Goal: Task Accomplishment & Management: Use online tool/utility

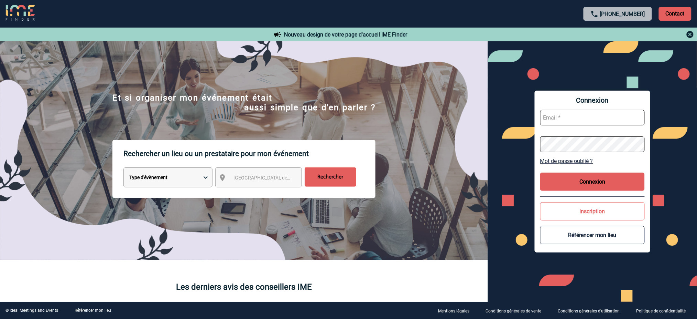
type input "[EMAIL_ADDRESS][DOMAIN_NAME]"
click at [611, 180] on button "Connexion" at bounding box center [592, 181] width 105 height 18
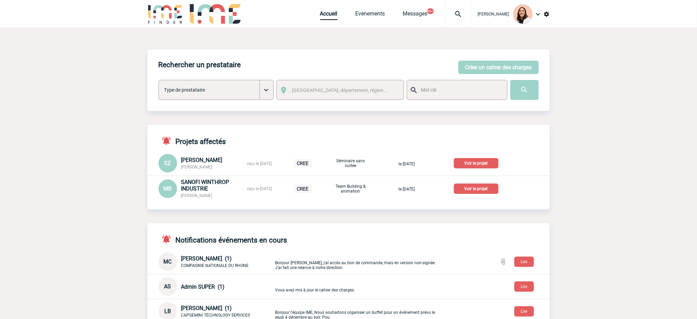
click at [448, 14] on img at bounding box center [458, 14] width 25 height 8
click at [430, 54] on input "search" at bounding box center [425, 53] width 95 height 10
type input "2000425643"
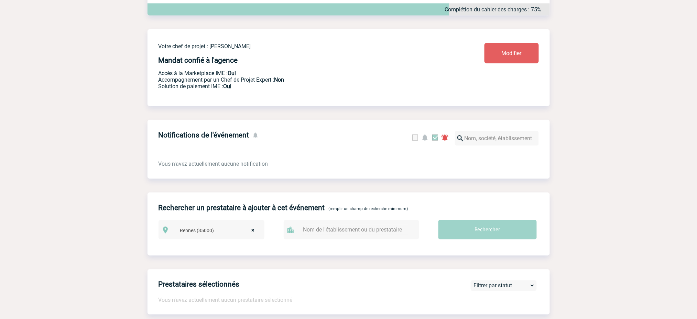
scroll to position [45, 0]
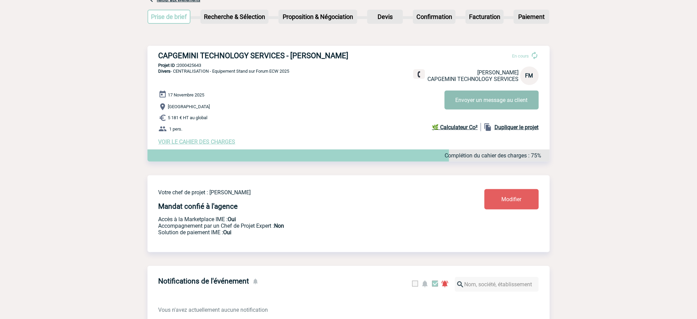
click at [481, 96] on button "Envoyer un message au client" at bounding box center [492, 99] width 94 height 19
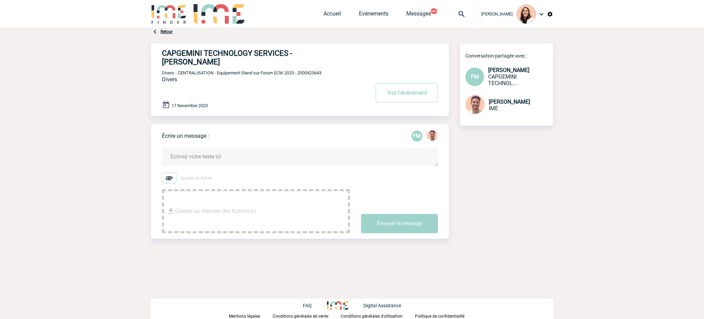
click at [172, 29] on link "Retour" at bounding box center [167, 31] width 12 height 5
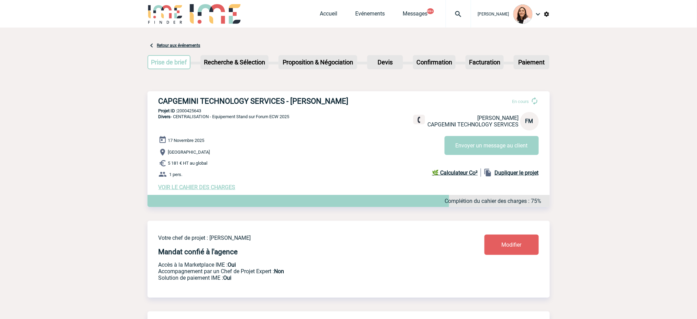
click at [277, 99] on h3 "CAPGEMINI TECHNOLOGY SERVICES - [PERSON_NAME]" at bounding box center [262, 101] width 206 height 9
copy div "CAPGEMINI TECHNOLOGY SERVICES - [PERSON_NAME]"
drag, startPoint x: 257, startPoint y: 145, endPoint x: 206, endPoint y: 125, distance: 54.4
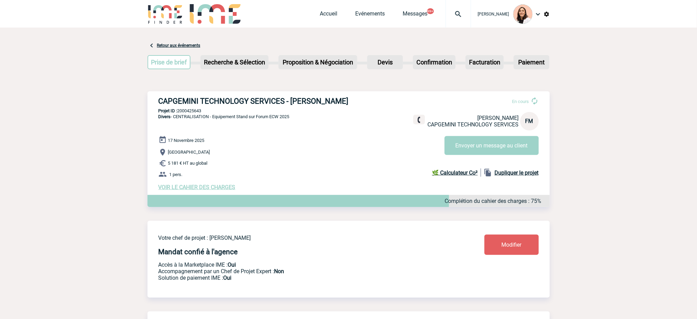
click at [246, 139] on div "[DATE] [GEOGRAPHIC_DATA] 5 181 € HT au global 1 pers. VOIR LE CAHIER DES CHARGE…" at bounding box center [354, 163] width 391 height 55
click at [194, 110] on p "Projet ID : 2000425643" at bounding box center [349, 110] width 402 height 5
copy p "2000425643"
click at [301, 101] on h3 "CAPGEMINI TECHNOLOGY SERVICES - [PERSON_NAME]" at bounding box center [262, 101] width 206 height 9
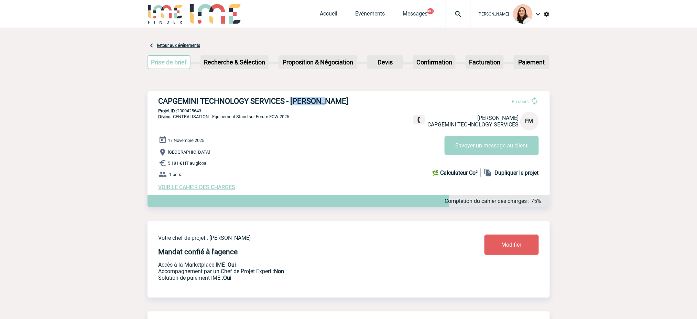
click at [301, 101] on h3 "CAPGEMINI TECHNOLOGY SERVICES - [PERSON_NAME]" at bounding box center [262, 101] width 206 height 9
copy h3 "[GEOGRAPHIC_DATA]"
